Goal: Transaction & Acquisition: Subscribe to service/newsletter

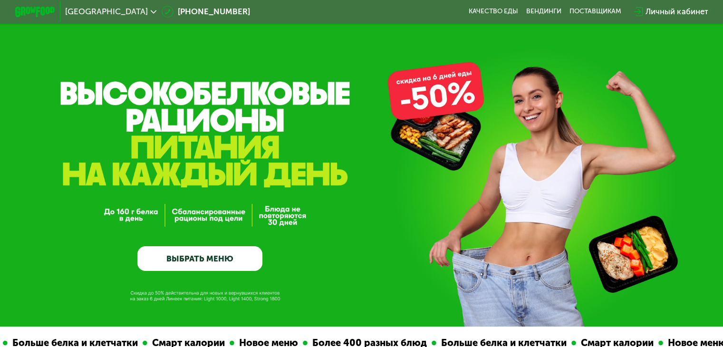
click at [163, 264] on link "ВЫБРАТЬ МЕНЮ" at bounding box center [199, 258] width 125 height 25
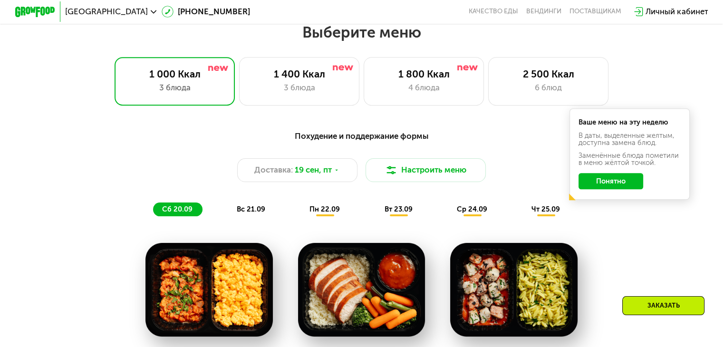
scroll to position [639, 0]
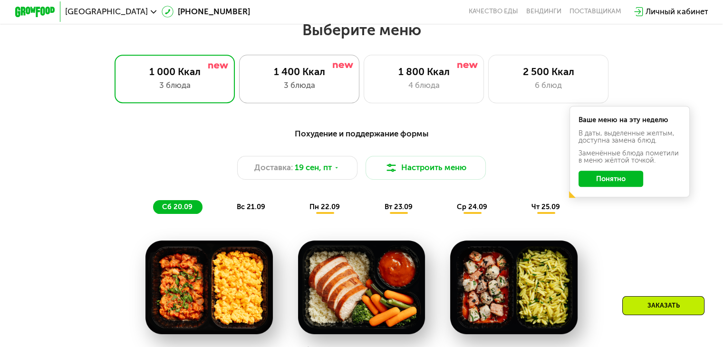
click at [299, 89] on div "3 блюда" at bounding box center [299, 85] width 99 height 12
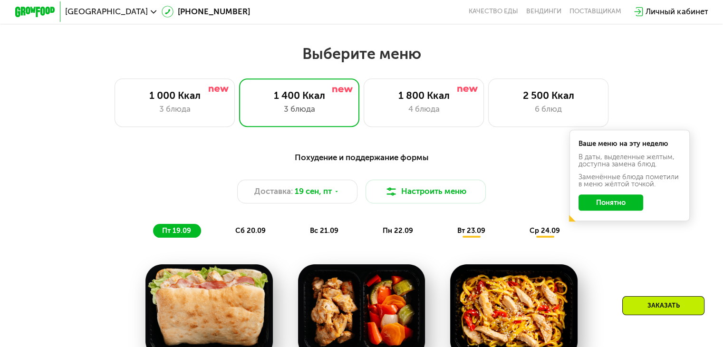
scroll to position [592, 0]
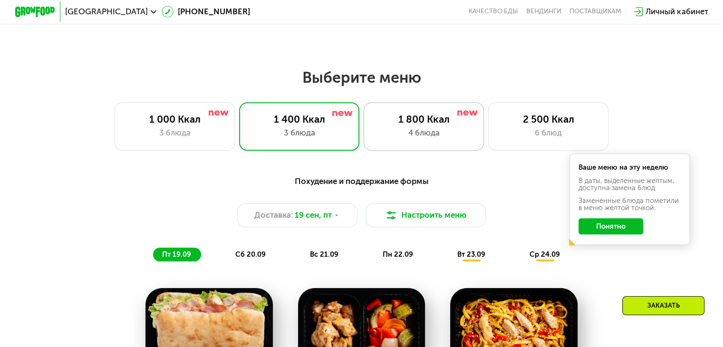
click at [406, 129] on div "1 800 Ккал 4 блюда" at bounding box center [424, 126] width 121 height 48
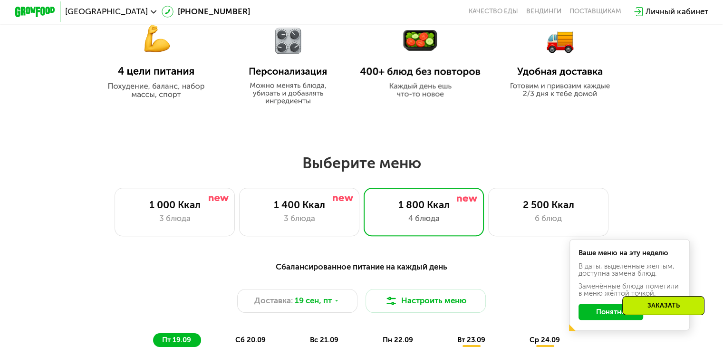
scroll to position [497, 0]
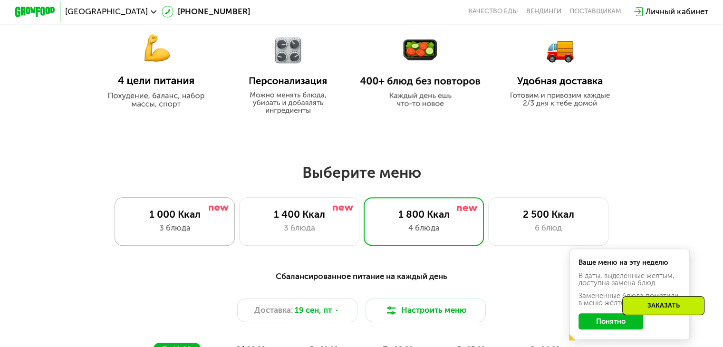
click at [168, 220] on div "1 000 Ккал" at bounding box center [174, 214] width 99 height 12
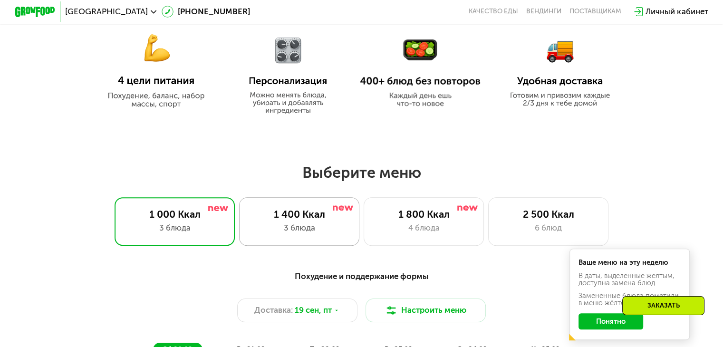
click at [289, 220] on div "1 400 Ккал" at bounding box center [299, 214] width 99 height 12
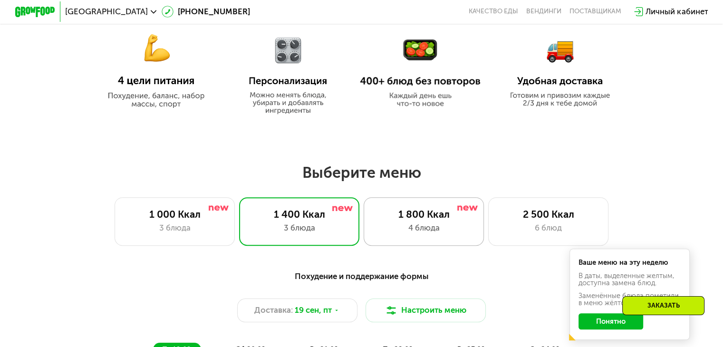
click at [408, 214] on div "1 800 Ккал" at bounding box center [423, 214] width 99 height 12
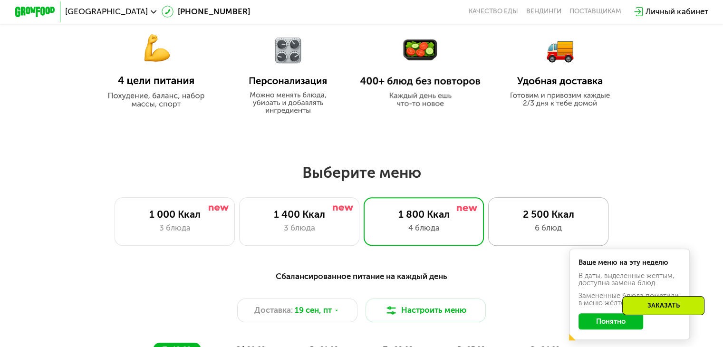
click at [524, 219] on div "2 500 Ккал" at bounding box center [548, 214] width 99 height 12
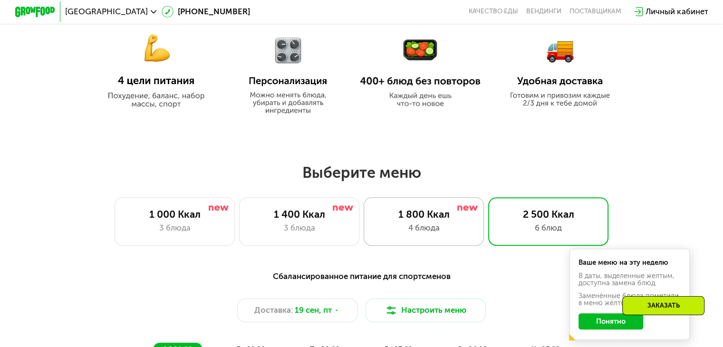
click at [403, 229] on div "4 блюда" at bounding box center [423, 228] width 99 height 12
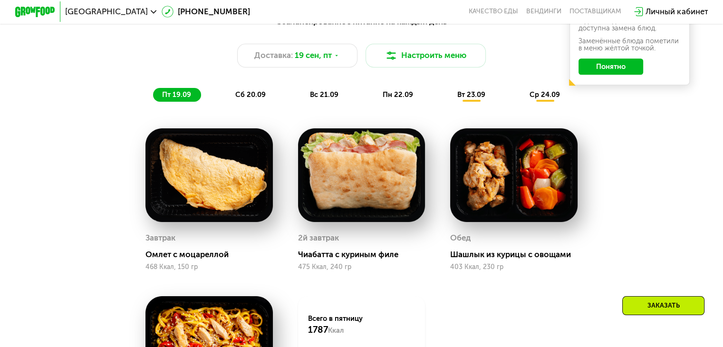
scroll to position [687, 0]
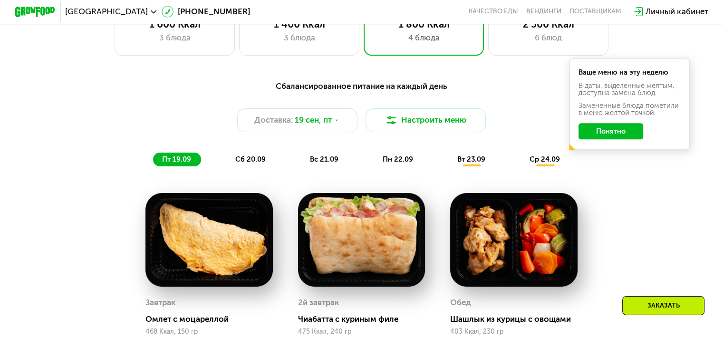
click at [252, 162] on span "сб 20.09" at bounding box center [250, 159] width 30 height 9
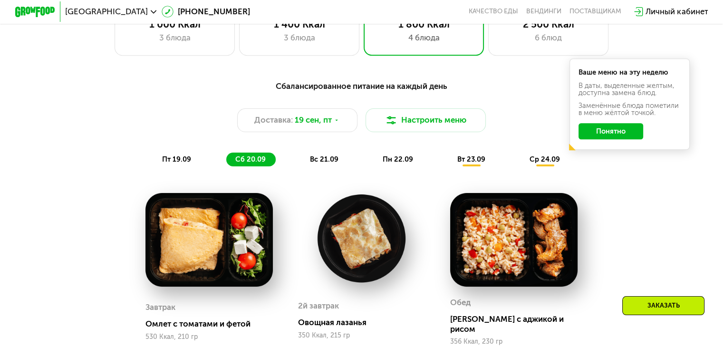
click at [323, 161] on span "вс 21.09" at bounding box center [324, 159] width 29 height 9
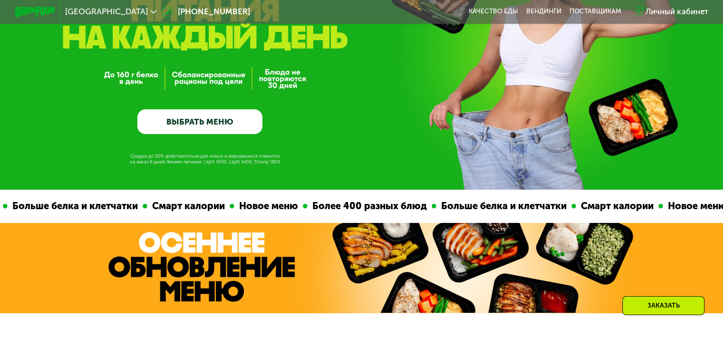
scroll to position [68, 0]
